Goal: Obtain resource: Download file/media

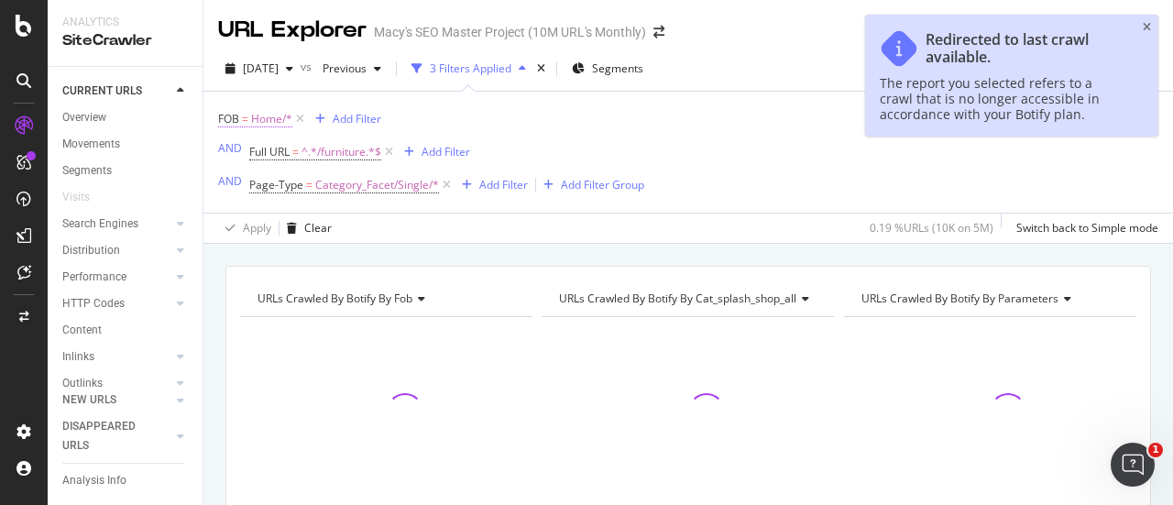
click at [271, 120] on span "Home/*" at bounding box center [271, 119] width 41 height 26
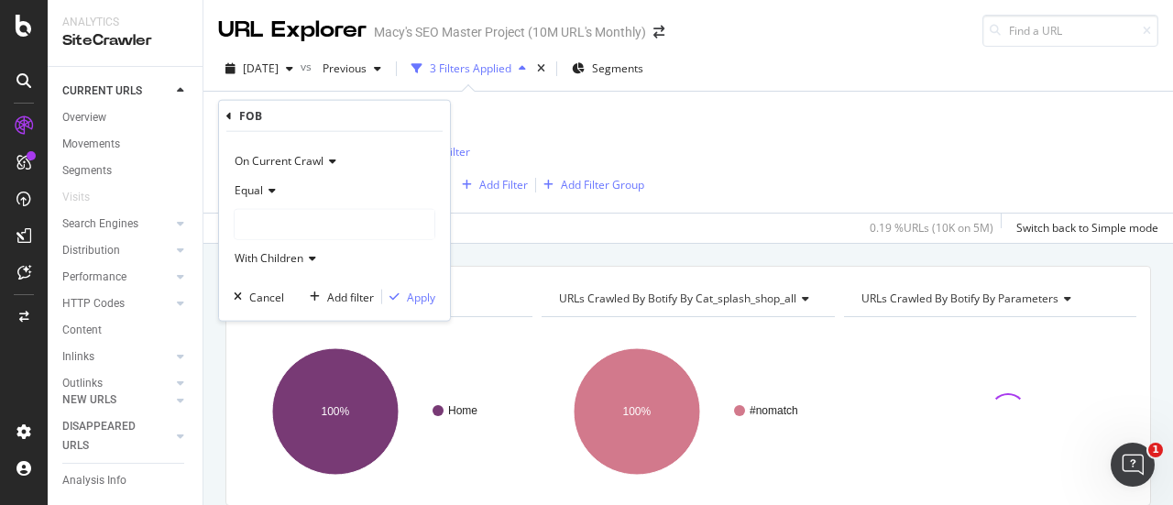
click at [277, 223] on div at bounding box center [335, 224] width 200 height 29
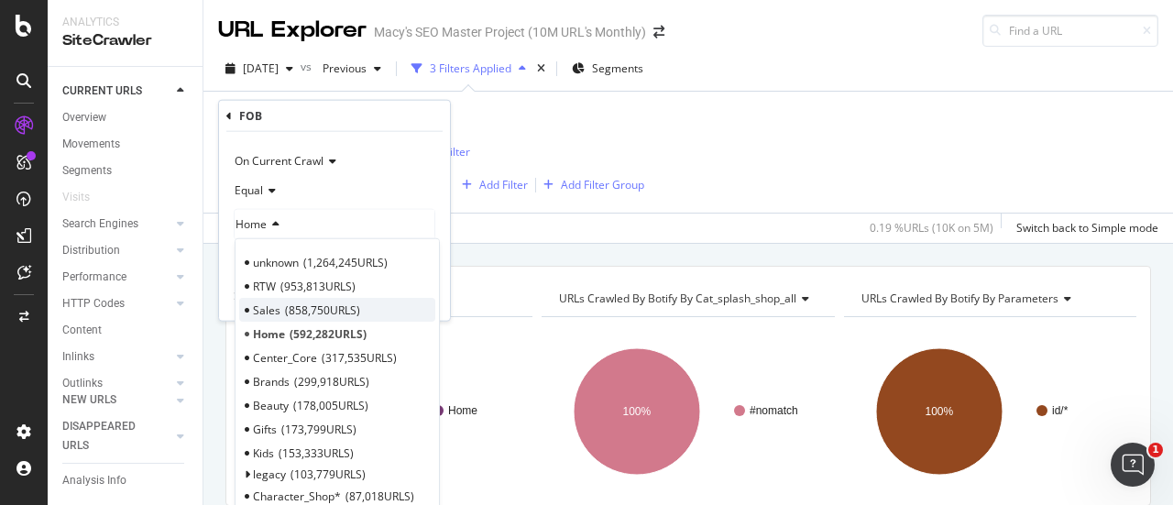
click at [269, 309] on span "Sales" at bounding box center [266, 310] width 27 height 16
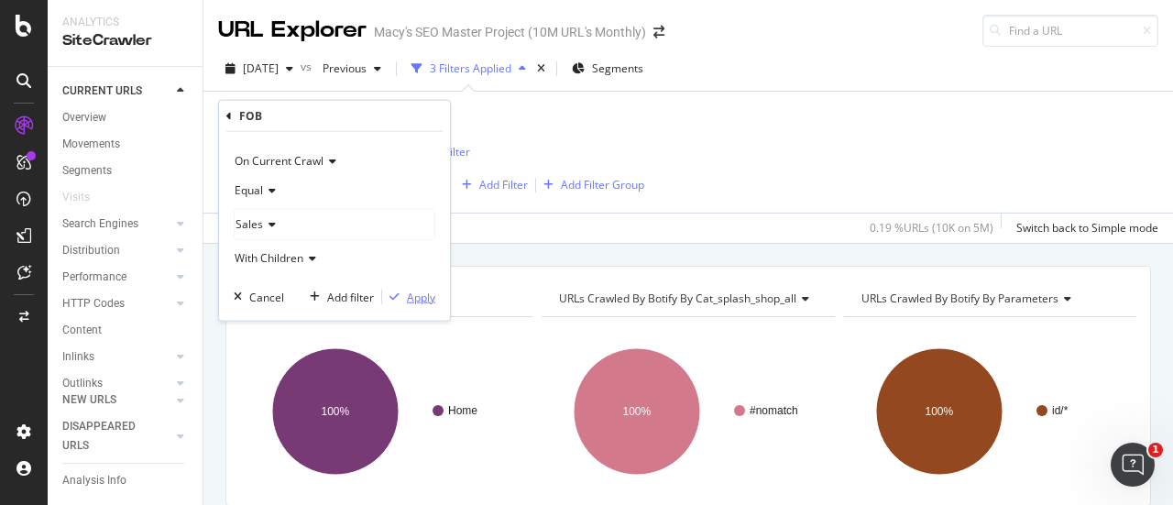
click at [423, 291] on div "Apply" at bounding box center [421, 297] width 28 height 16
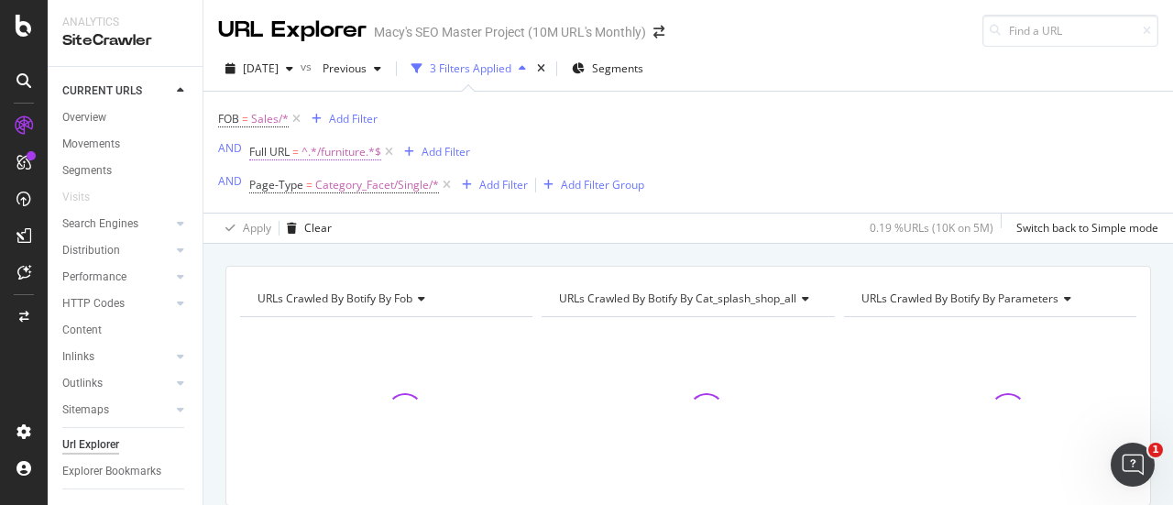
click at [356, 154] on span "^.*/furniture.*$" at bounding box center [342, 152] width 80 height 26
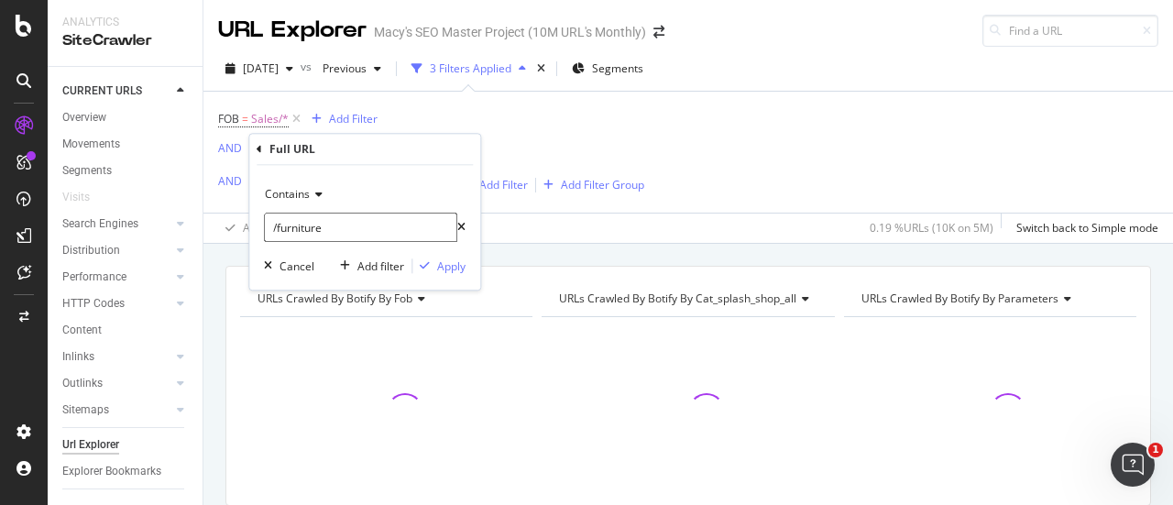
click at [457, 225] on icon at bounding box center [461, 227] width 8 height 11
click at [343, 223] on input "/furniture" at bounding box center [365, 227] width 202 height 29
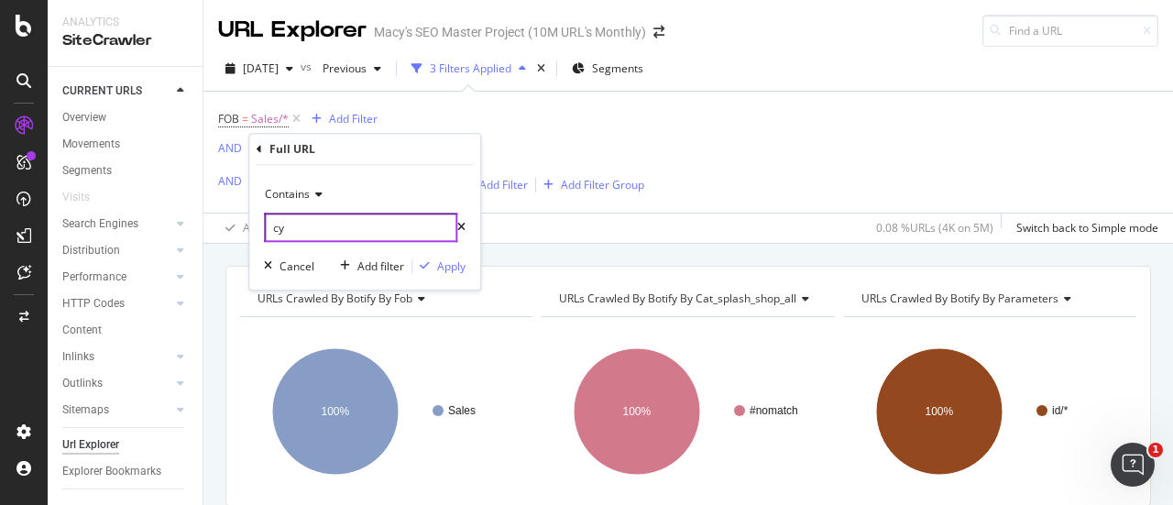
type input "c"
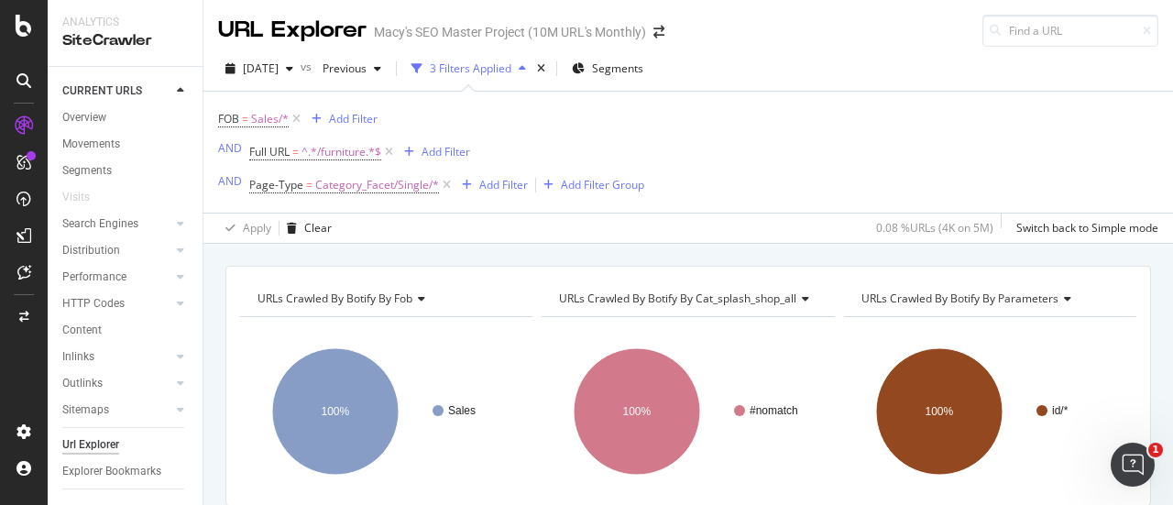
click at [795, 151] on div "FOB = Sales/* Add Filter AND Full URL = ^.*/furniture.*$ Add Filter AND Page-Ty…" at bounding box center [688, 152] width 940 height 121
click at [356, 153] on span "^.*/furniture.*$" at bounding box center [342, 152] width 80 height 26
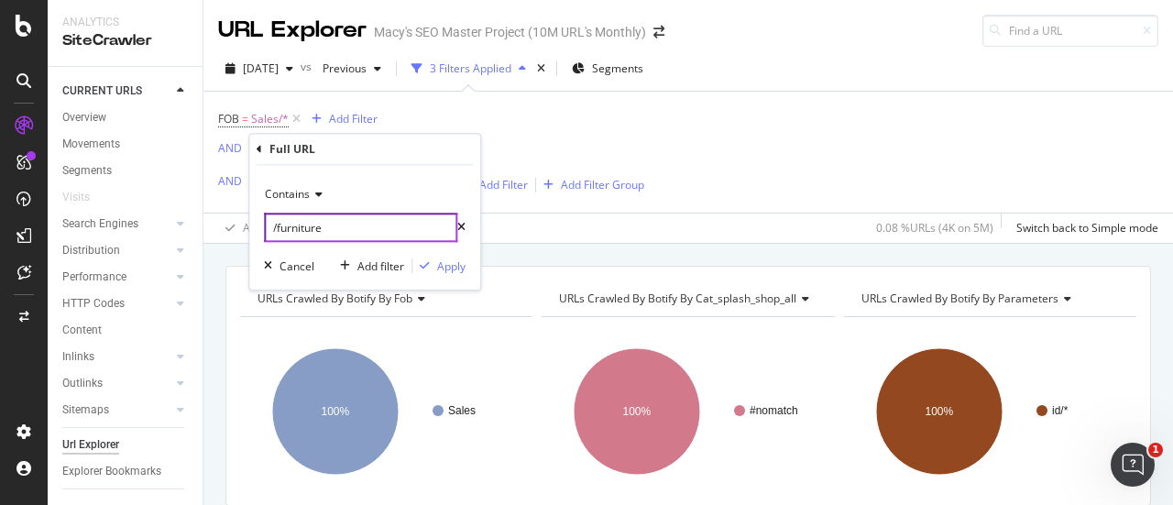
click at [334, 228] on input "/furniture" at bounding box center [360, 227] width 193 height 29
type input "/black-[DATE]-deals"
click at [451, 263] on div "Apply" at bounding box center [451, 266] width 28 height 16
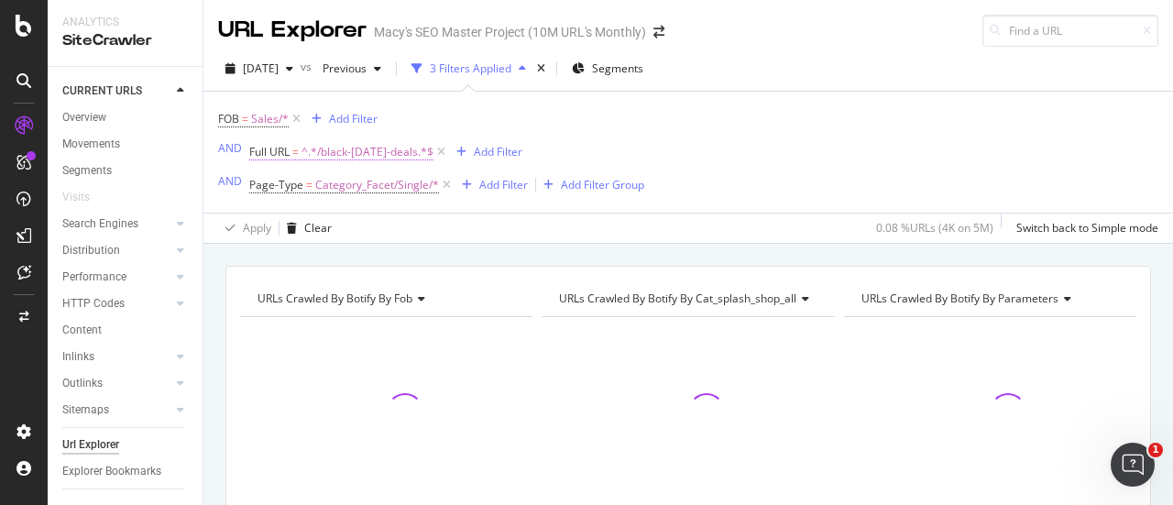
click at [362, 152] on span "^.*/black-[DATE]-deals.*$" at bounding box center [368, 152] width 132 height 26
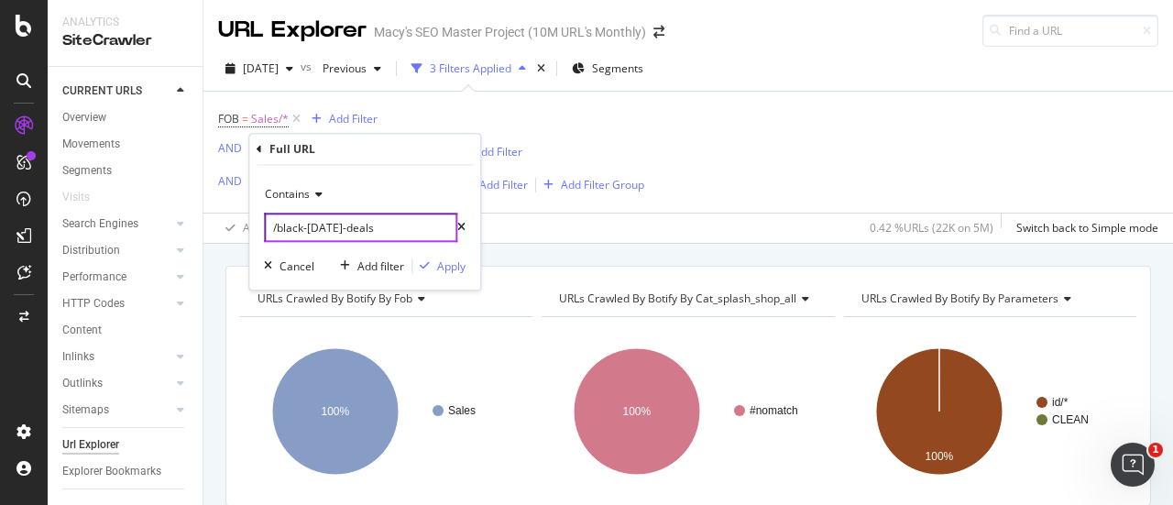
click at [400, 229] on input "/black-[DATE]-deals" at bounding box center [360, 227] width 193 height 29
type input "/cyber-[DATE]"
click at [456, 264] on div "Apply" at bounding box center [451, 266] width 28 height 16
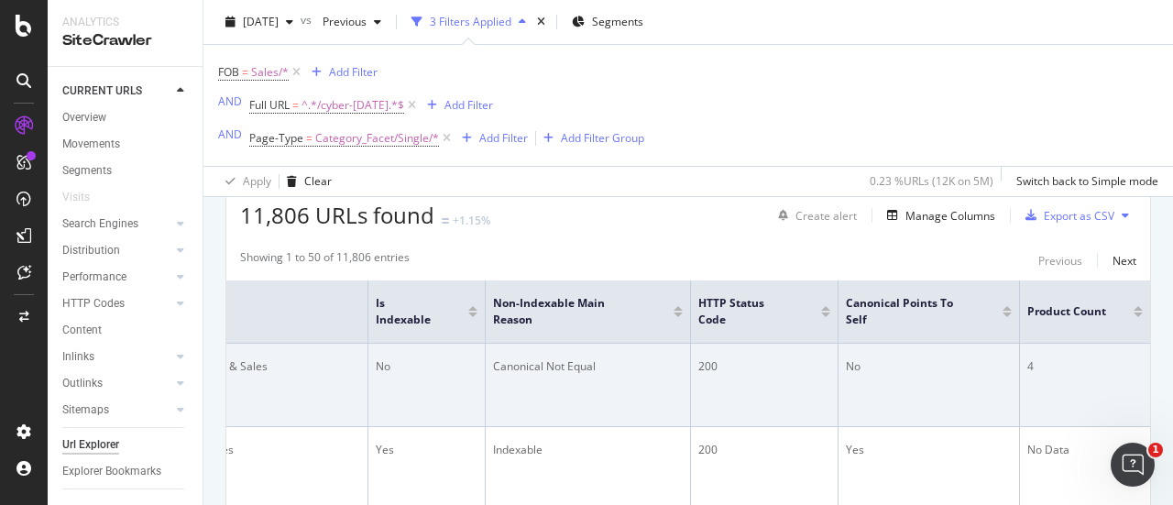
scroll to position [340, 0]
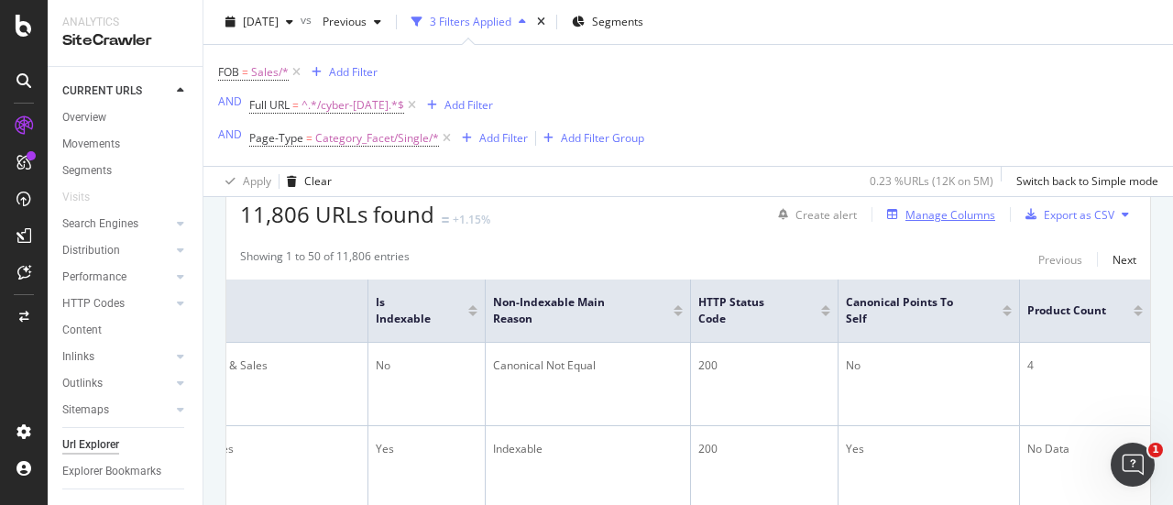
click at [946, 212] on div "Manage Columns" at bounding box center [950, 215] width 90 height 16
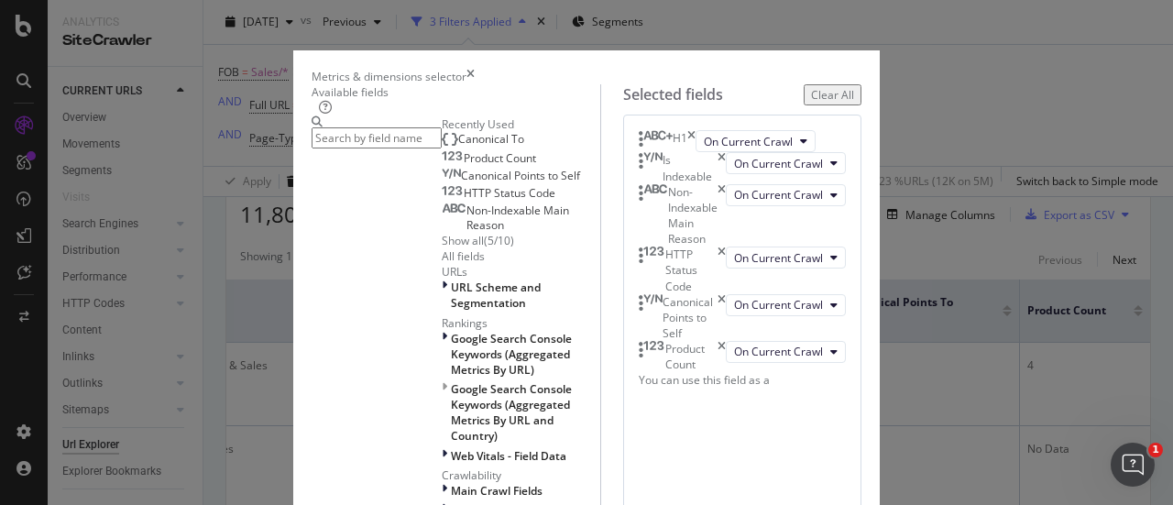
click at [458, 147] on span "Canonical To" at bounding box center [491, 139] width 66 height 16
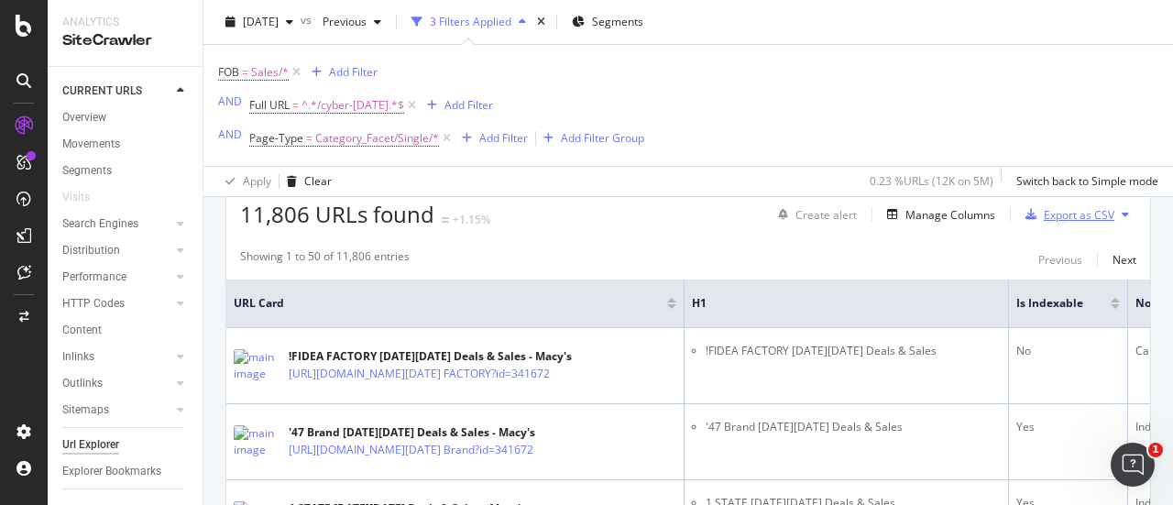
click at [1059, 214] on div "Export as CSV" at bounding box center [1079, 215] width 71 height 16
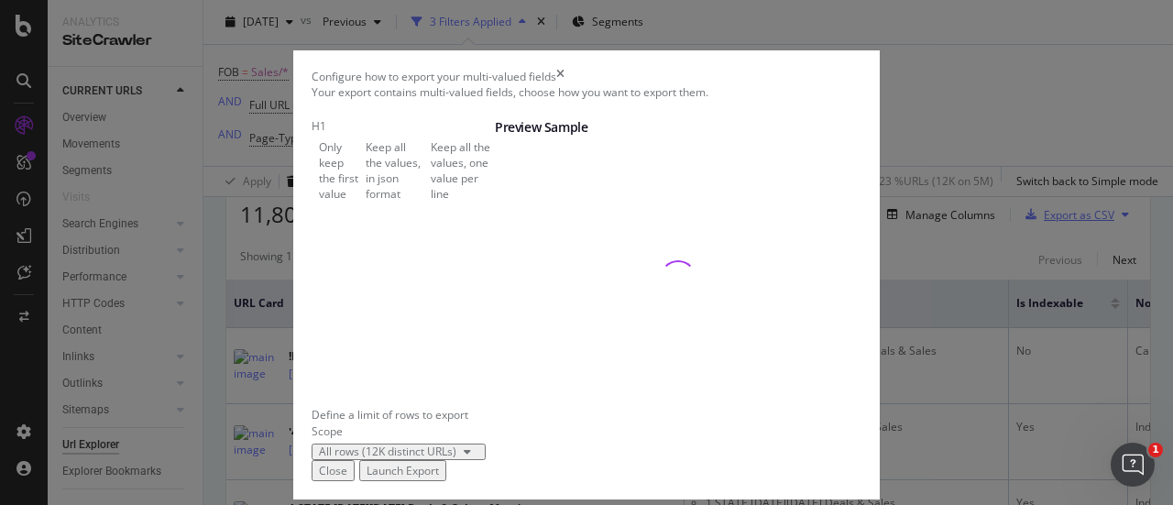
scroll to position [132, 0]
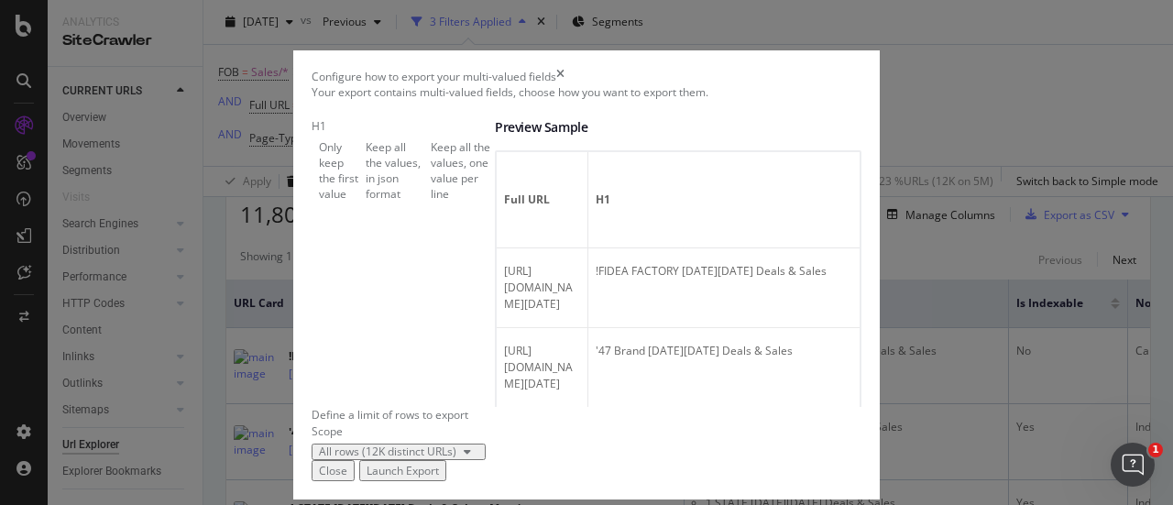
click at [439, 463] on div "Launch Export" at bounding box center [403, 471] width 72 height 16
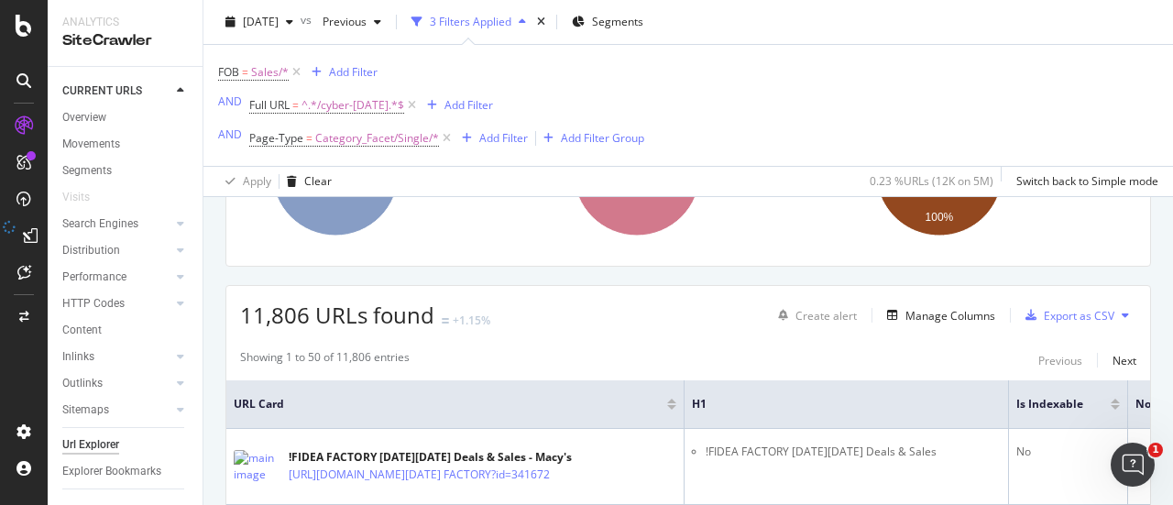
scroll to position [240, 0]
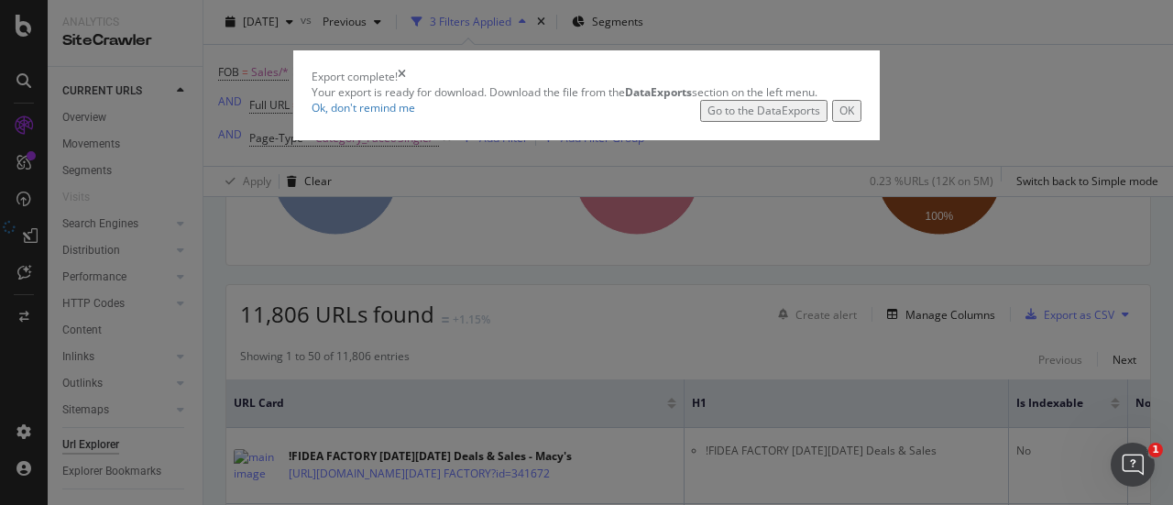
click at [792, 118] on div "Go to the DataExports" at bounding box center [764, 111] width 113 height 16
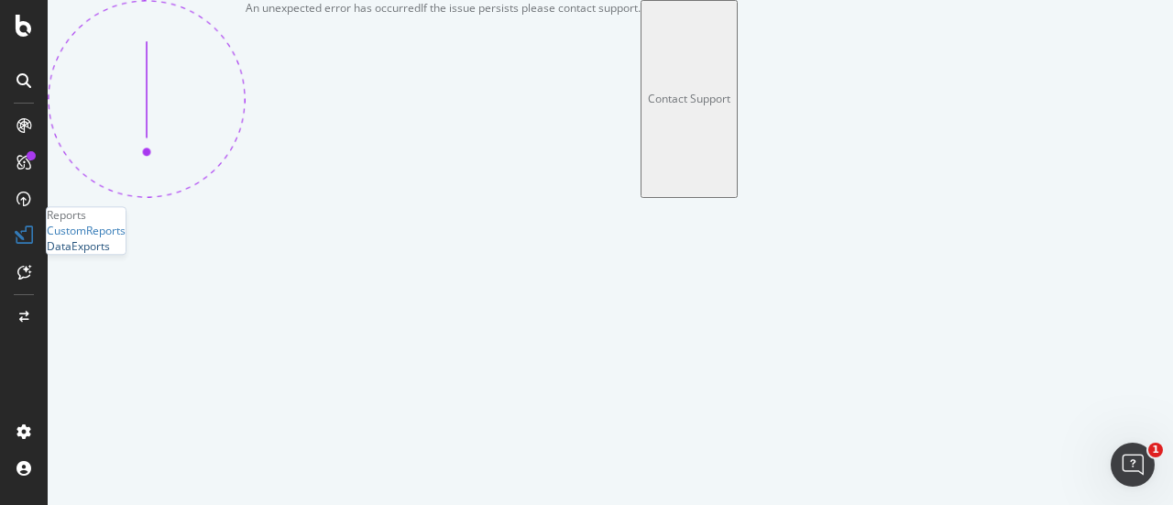
click at [84, 255] on div "DataExports" at bounding box center [78, 247] width 63 height 16
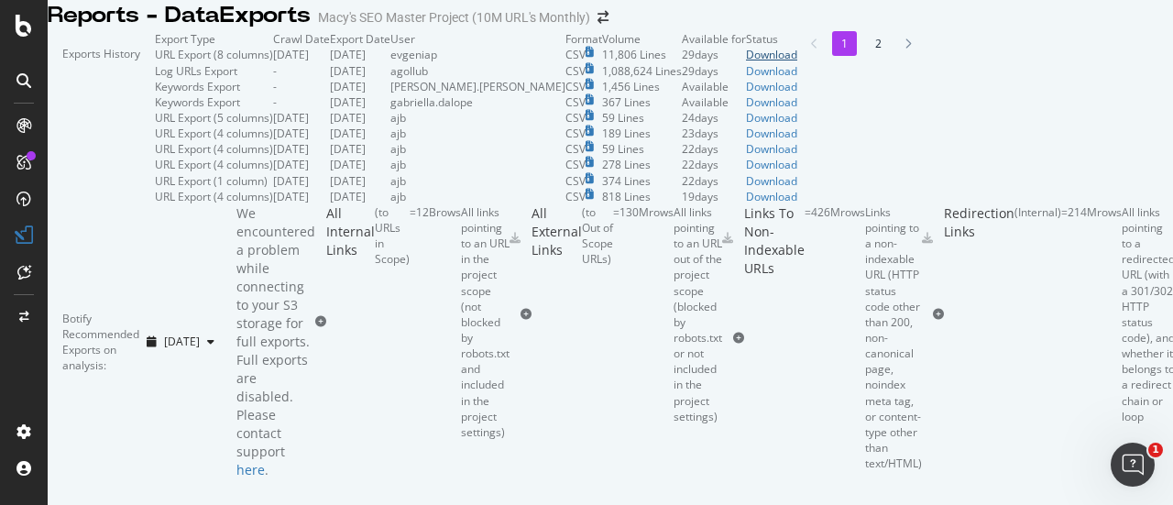
click at [797, 62] on div "Download" at bounding box center [771, 55] width 51 height 16
